Goal: Entertainment & Leisure: Consume media (video, audio)

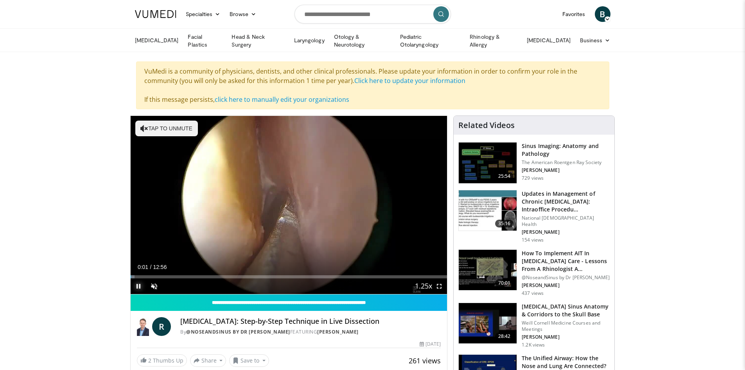
click at [138, 284] on span "Video Player" at bounding box center [139, 286] width 16 height 16
